Goal: Transaction & Acquisition: Book appointment/travel/reservation

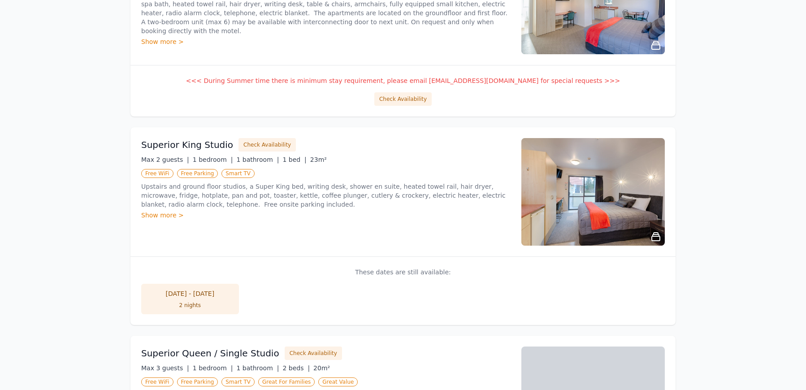
scroll to position [493, 0]
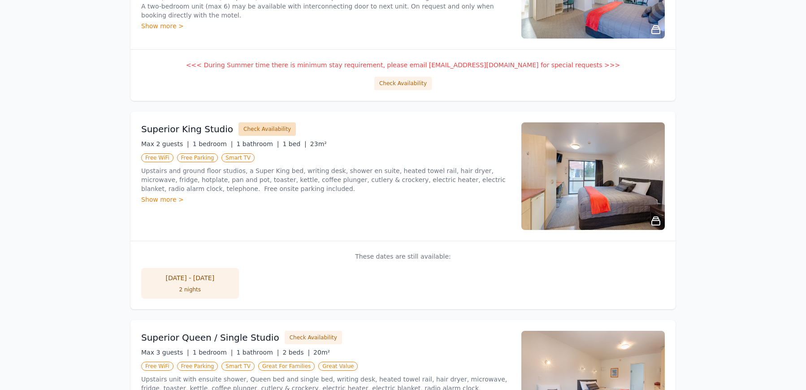
click at [261, 129] on button "Check Availability" at bounding box center [266, 128] width 57 height 13
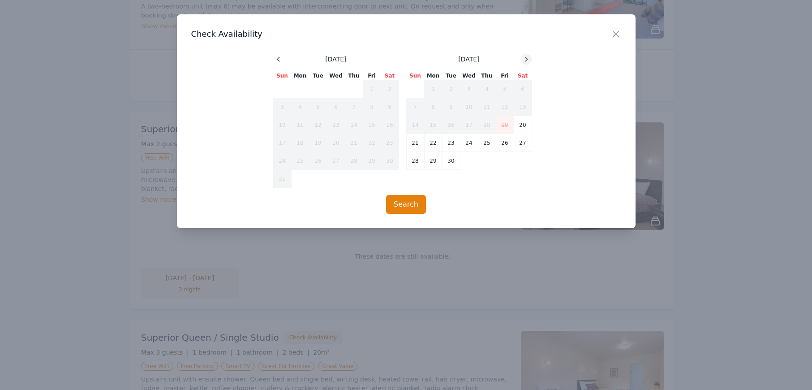
click at [526, 60] on icon at bounding box center [526, 59] width 7 height 7
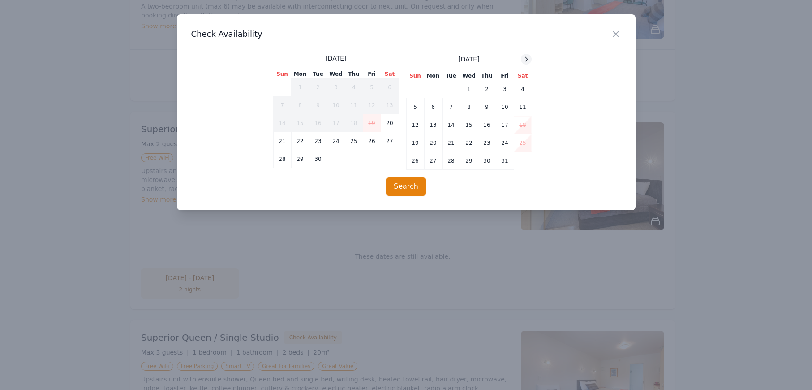
click at [526, 60] on icon at bounding box center [526, 59] width 7 height 7
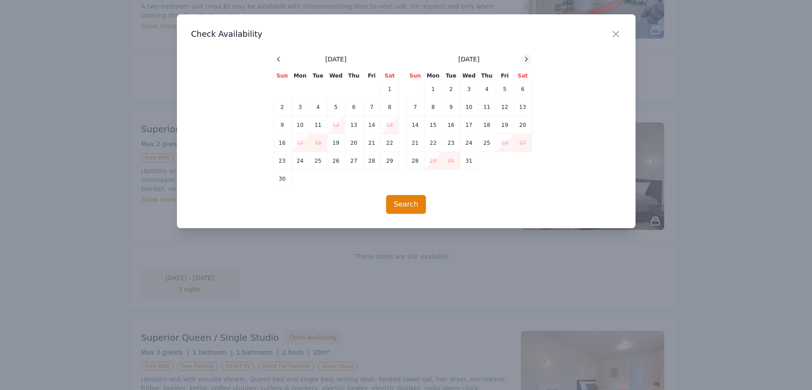
click at [526, 60] on icon at bounding box center [526, 59] width 7 height 7
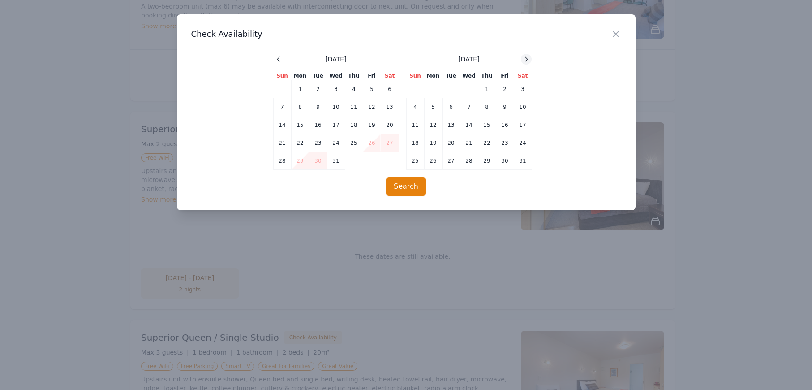
click at [526, 60] on icon at bounding box center [526, 59] width 7 height 7
click at [619, 32] on icon "button" at bounding box center [616, 34] width 11 height 11
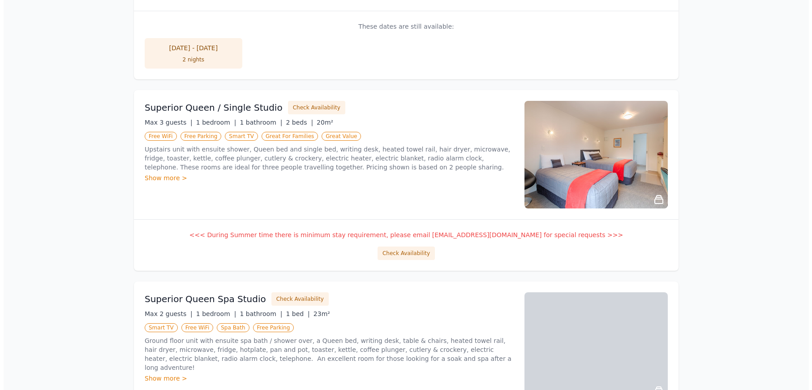
scroll to position [762, 0]
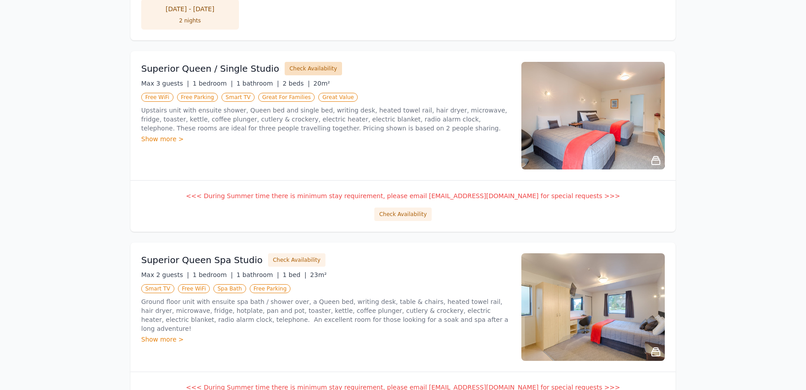
click at [305, 65] on button "Check Availability" at bounding box center [313, 68] width 57 height 13
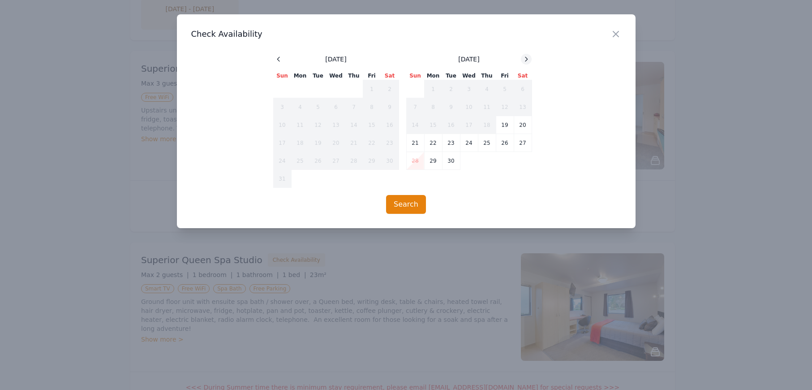
click at [526, 59] on icon at bounding box center [526, 59] width 7 height 7
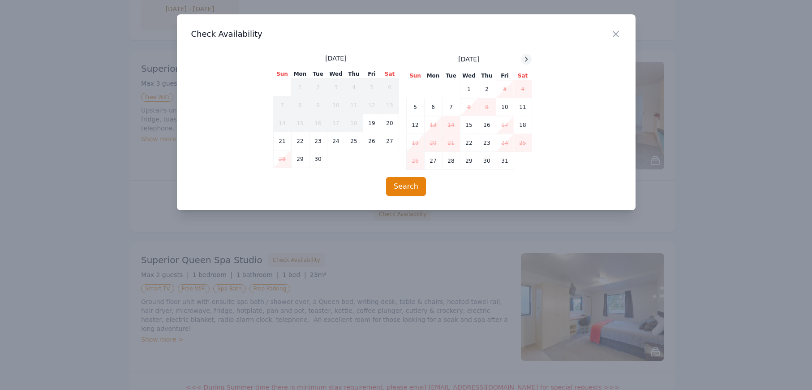
click at [526, 59] on icon at bounding box center [526, 59] width 7 height 7
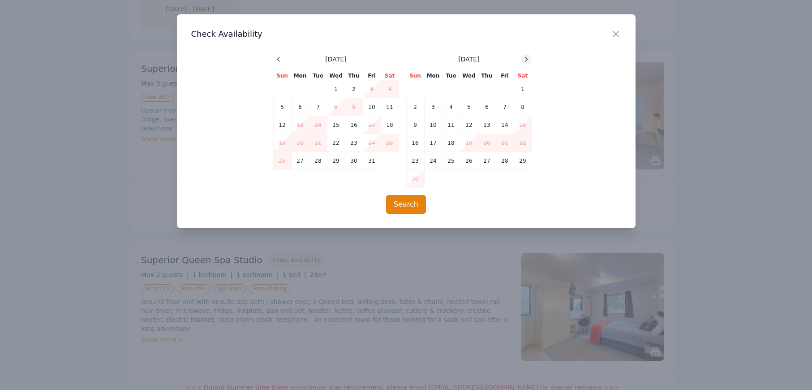
click at [526, 59] on icon at bounding box center [526, 59] width 7 height 7
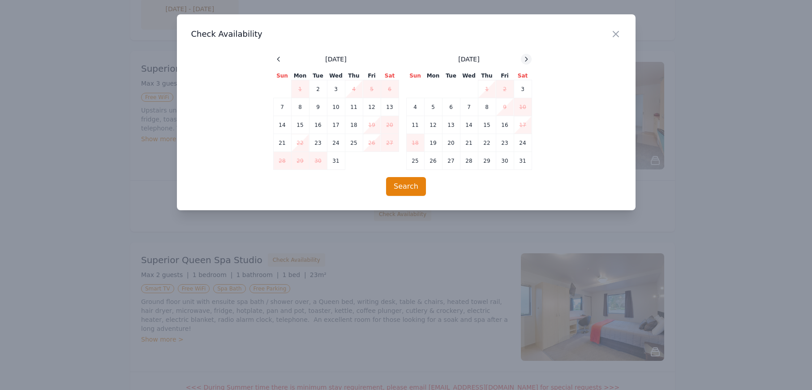
click at [526, 59] on icon at bounding box center [526, 59] width 7 height 7
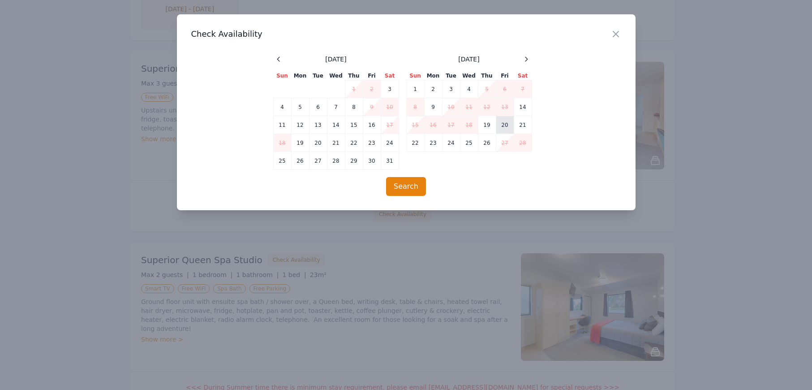
click at [507, 124] on td "20" at bounding box center [505, 125] width 18 height 18
click at [415, 144] on td "22" at bounding box center [415, 143] width 18 height 18
click at [407, 190] on button "Search" at bounding box center [406, 186] width 40 height 19
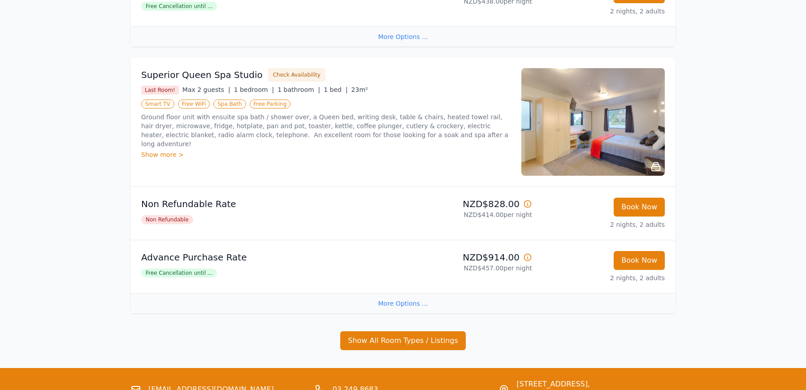
scroll to position [734, 0]
